Goal: Obtain resource: Download file/media

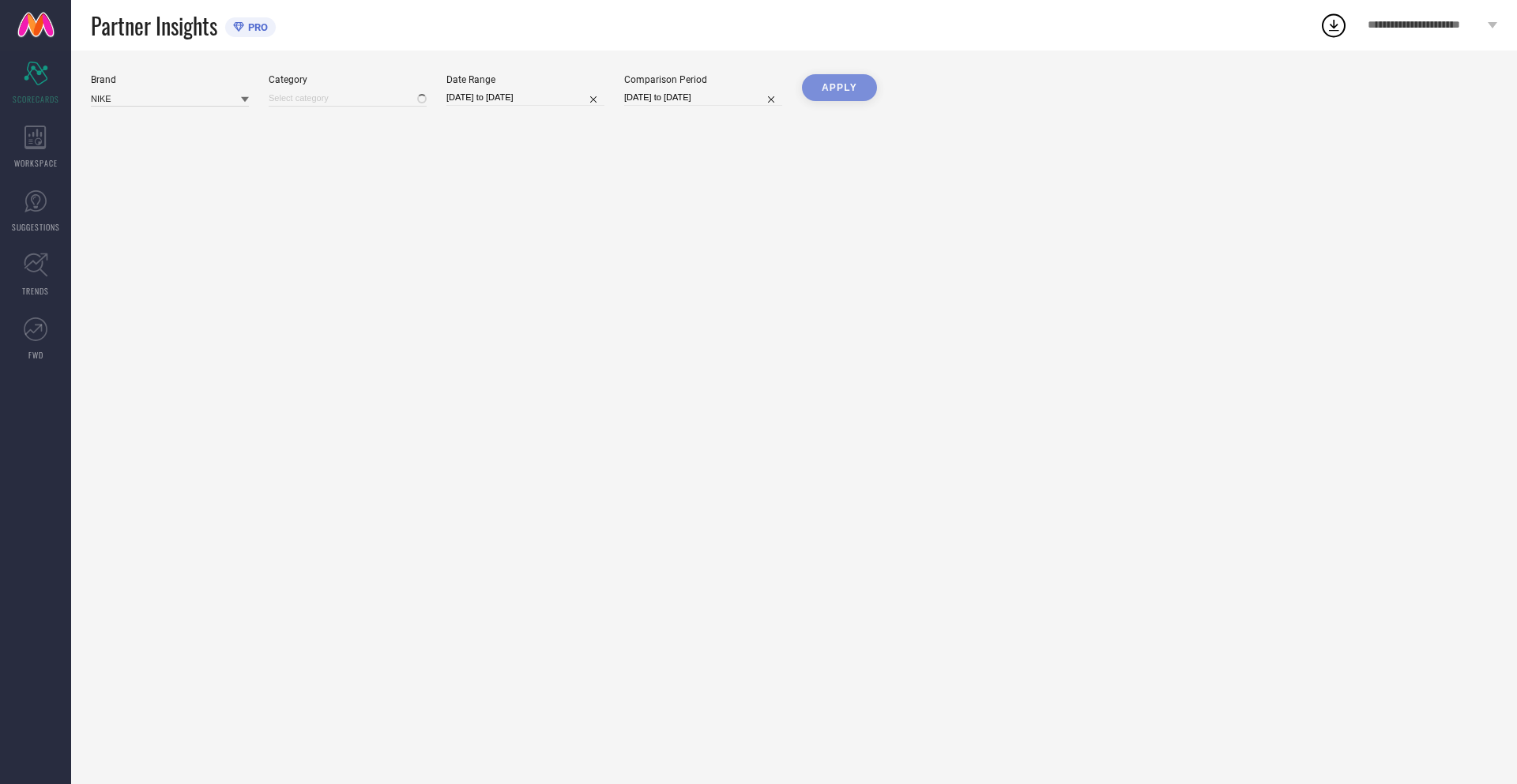
type input "All"
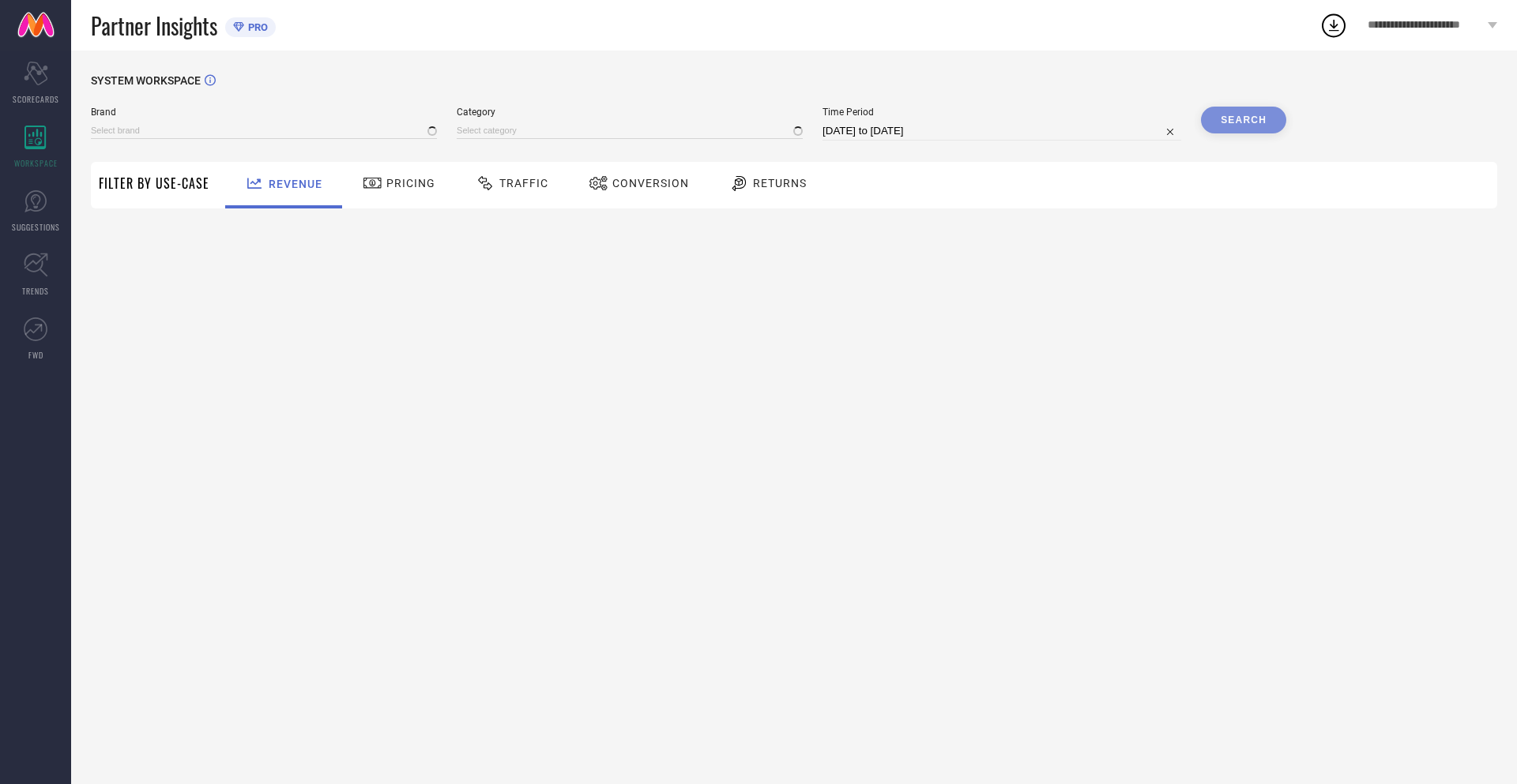
type input "NIKE"
type input "All"
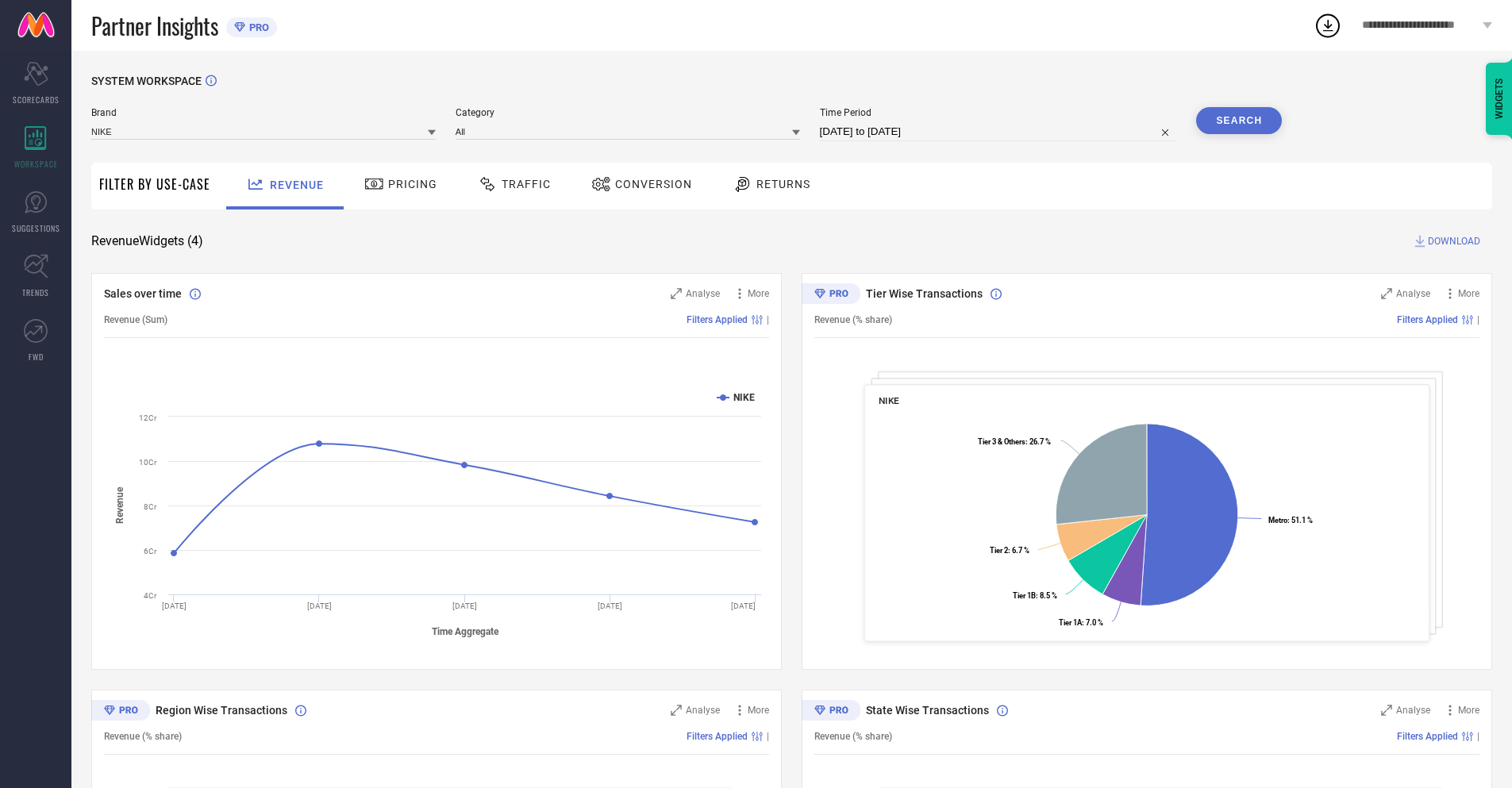
click at [636, 186] on span "Conversion" at bounding box center [653, 184] width 77 height 12
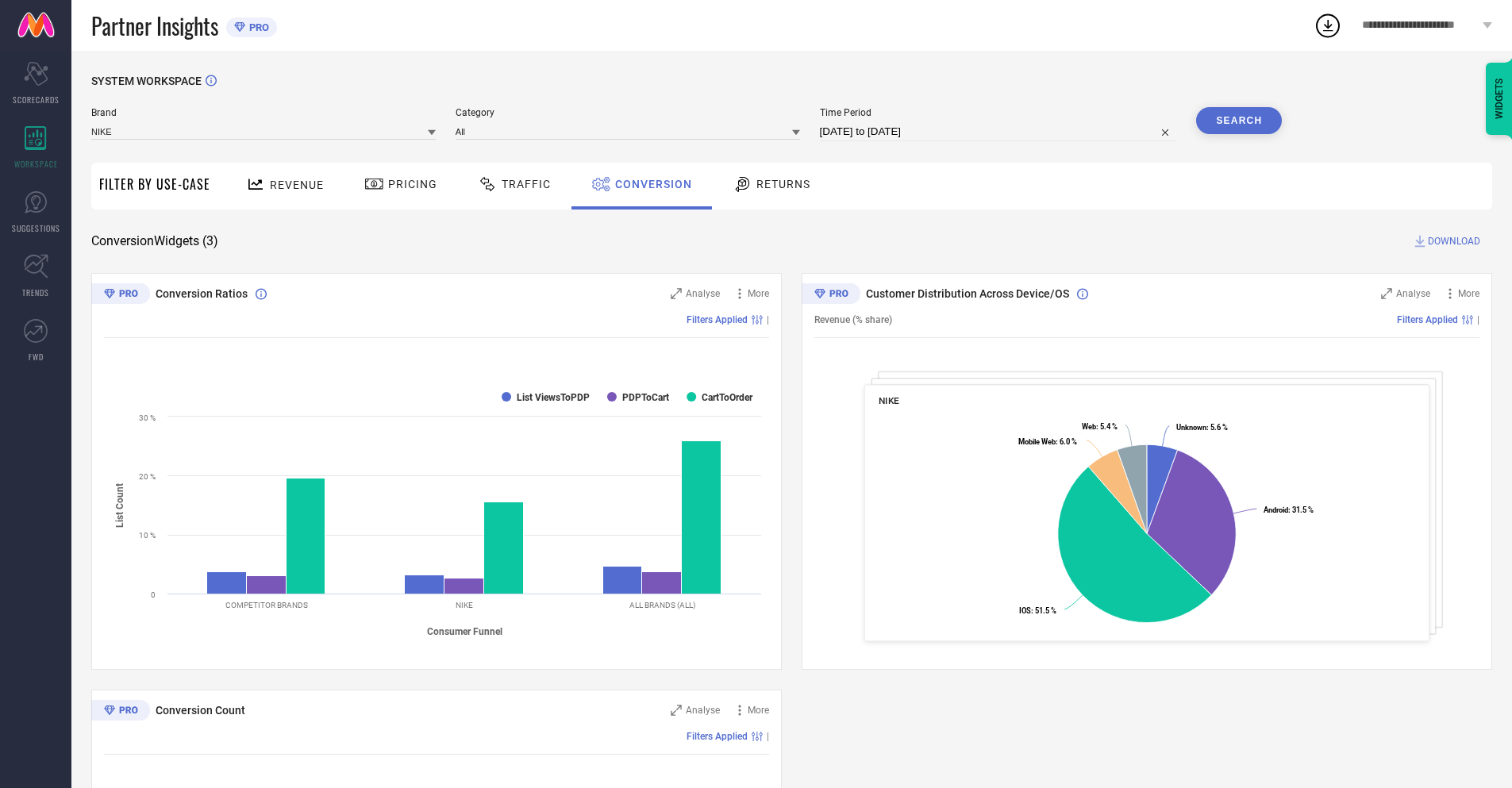
click at [996, 131] on input "24-07-2025 to 23-08-2025" at bounding box center [998, 131] width 357 height 19
select select "7"
select select "2025"
select select "8"
select select "2025"
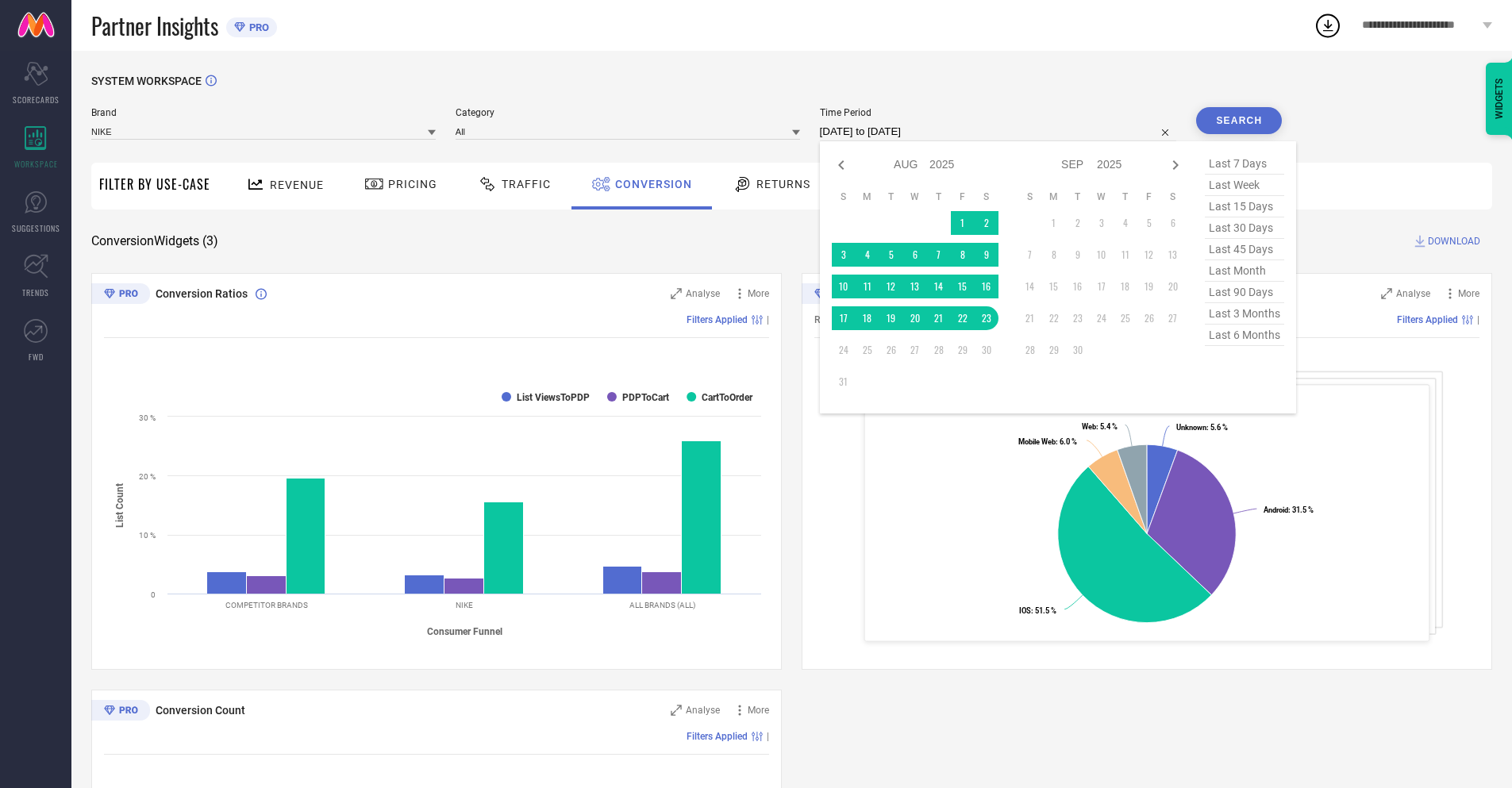
click at [983, 319] on td "23" at bounding box center [986, 318] width 24 height 24
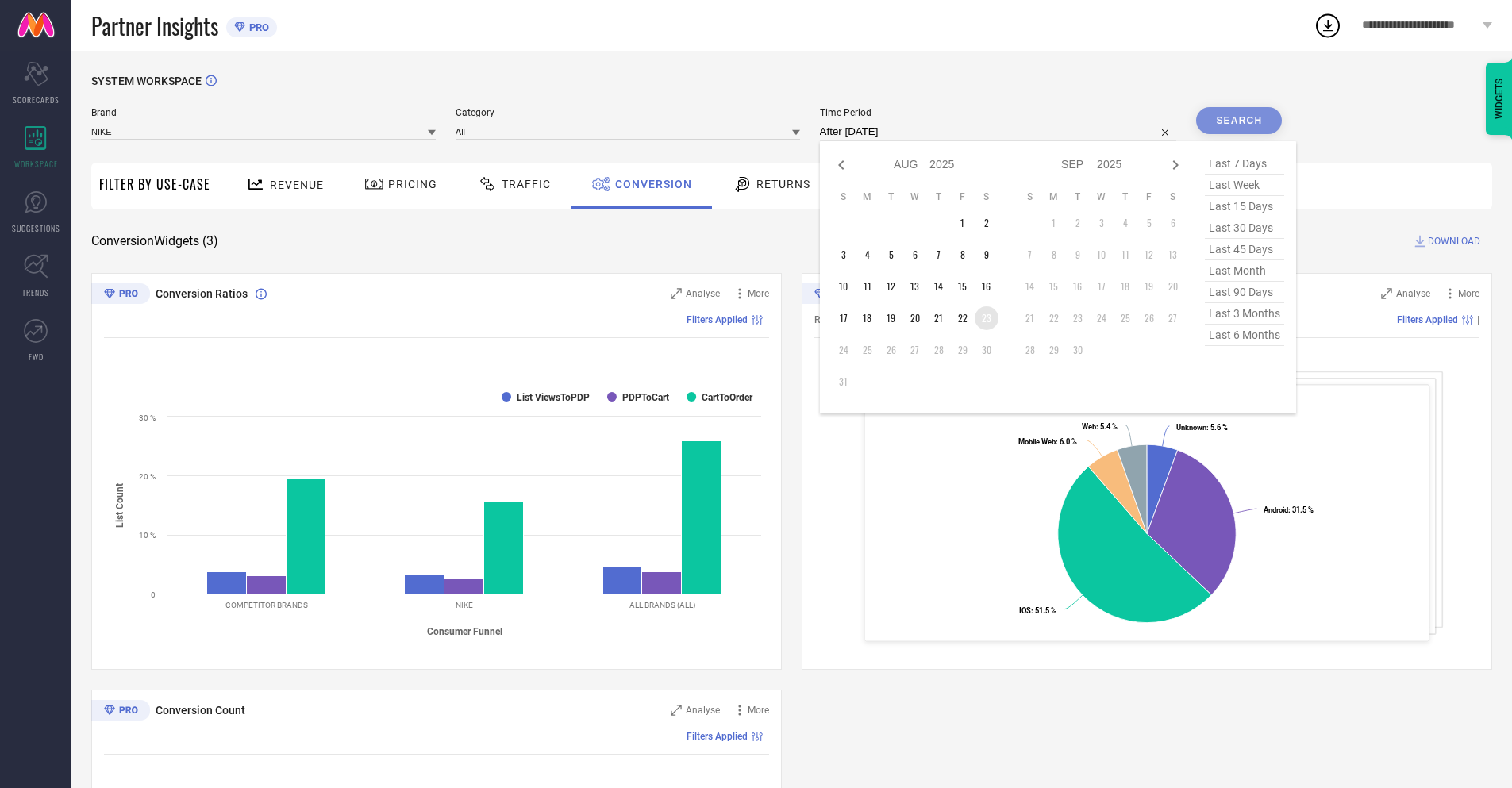
type input "23-08-2025 to 23-08-2025"
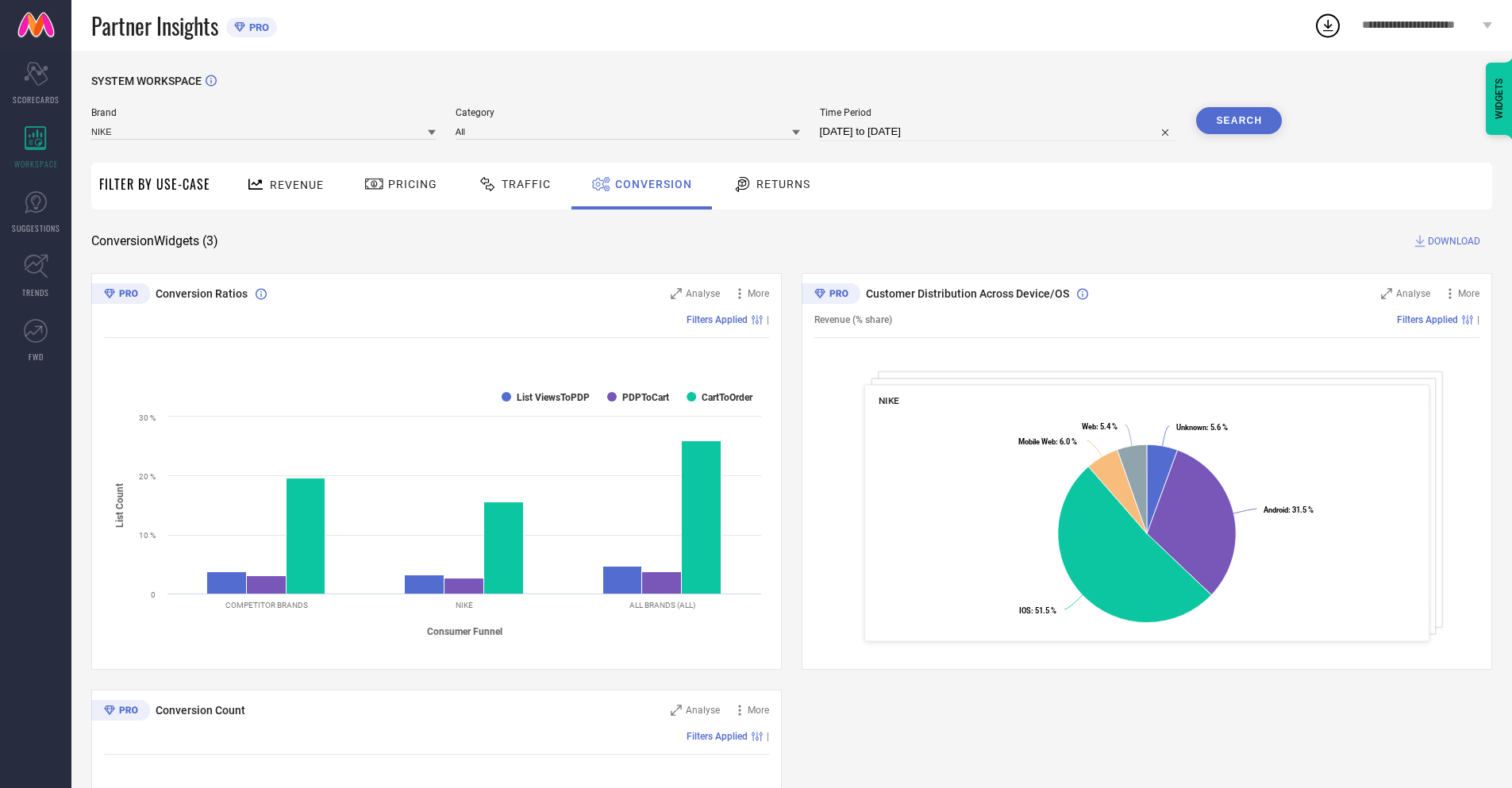
click at [1238, 121] on button "Search" at bounding box center [1238, 121] width 86 height 27
click at [1454, 241] on span "DOWNLOAD" at bounding box center [1453, 241] width 52 height 16
